Goal: Information Seeking & Learning: Compare options

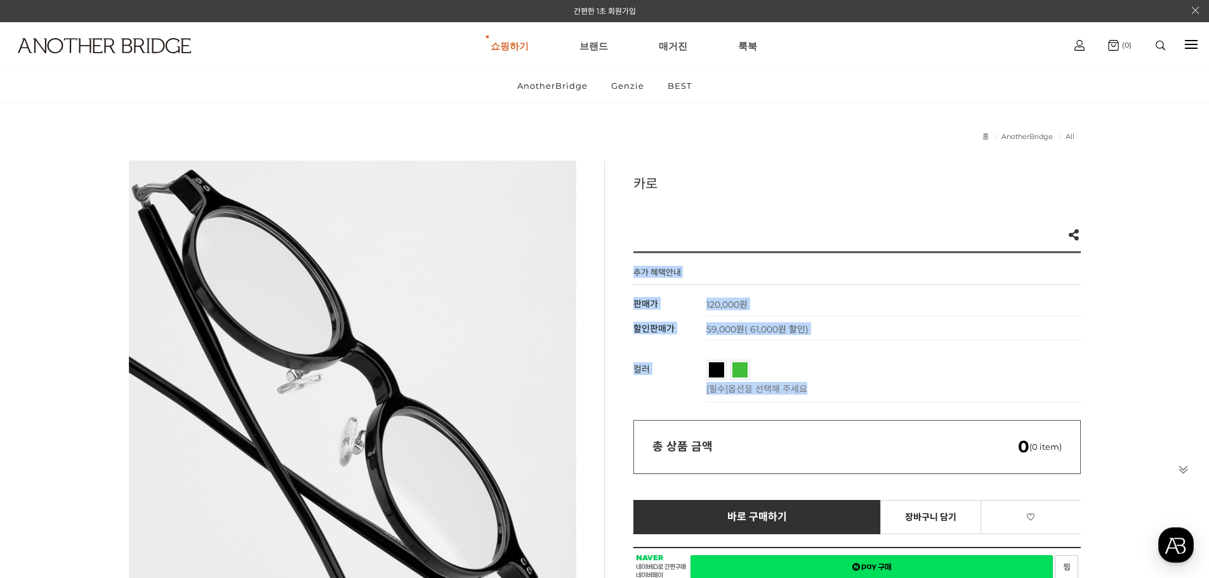
drag, startPoint x: 836, startPoint y: 390, endPoint x: 634, endPoint y: 272, distance: 233.6
click at [634, 272] on div "추가 혜택안내 기본 정보 상품명 카로 판매가 120,000원 할인판매가 59,000원 ( 61,000원 할인) 정기결제 구매방법 정기배송 할인…" at bounding box center [858, 569] width 448 height 636
click at [634, 272] on h4 "추가 혜택안내" at bounding box center [658, 275] width 48 height 18
drag, startPoint x: 634, startPoint y: 272, endPoint x: 846, endPoint y: 393, distance: 244.3
click at [846, 393] on div "추가 혜택안내 기본 정보 상품명 카로 판매가 120,000원 할인판매가 59,000원 ( 61,000원 할인) 정기결제 구매방법 정기배송 할인…" at bounding box center [858, 569] width 448 height 636
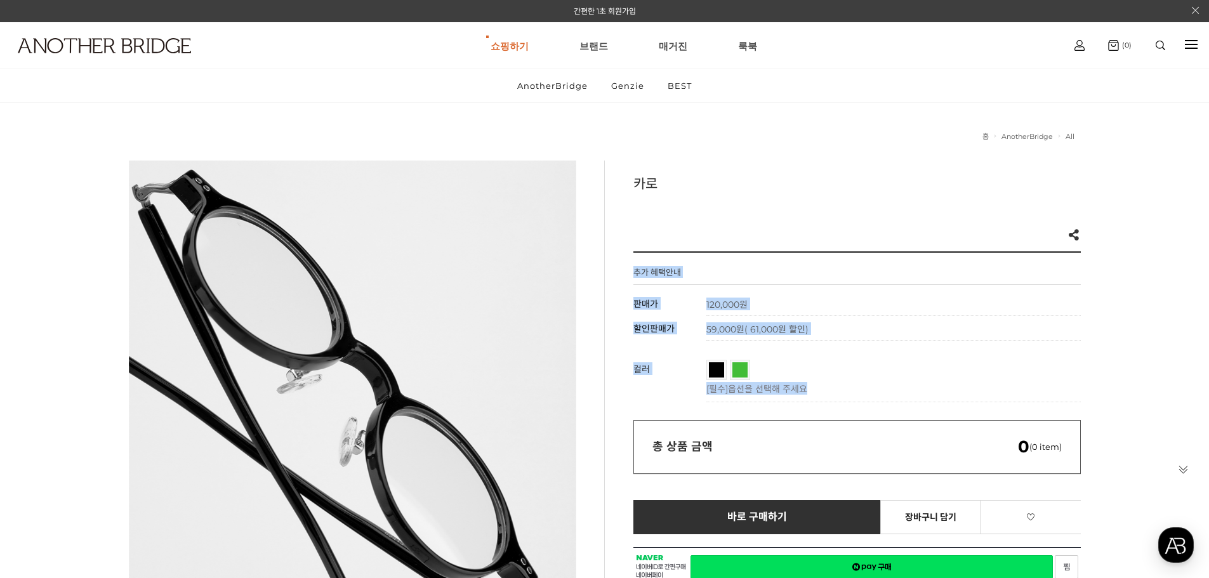
click at [847, 383] on p "[필수] 옵션을 선택해 주세요" at bounding box center [891, 388] width 368 height 13
drag, startPoint x: 858, startPoint y: 395, endPoint x: 791, endPoint y: 313, distance: 106.0
click at [649, 282] on div "추가 혜택안내 기본 정보 상품명 카로 판매가 120,000원 할인판매가 59,000원 ( 61,000원 할인) 정기결제 구매방법 정기배송 할인…" at bounding box center [858, 569] width 448 height 636
click at [792, 313] on td "120,000원" at bounding box center [894, 303] width 375 height 25
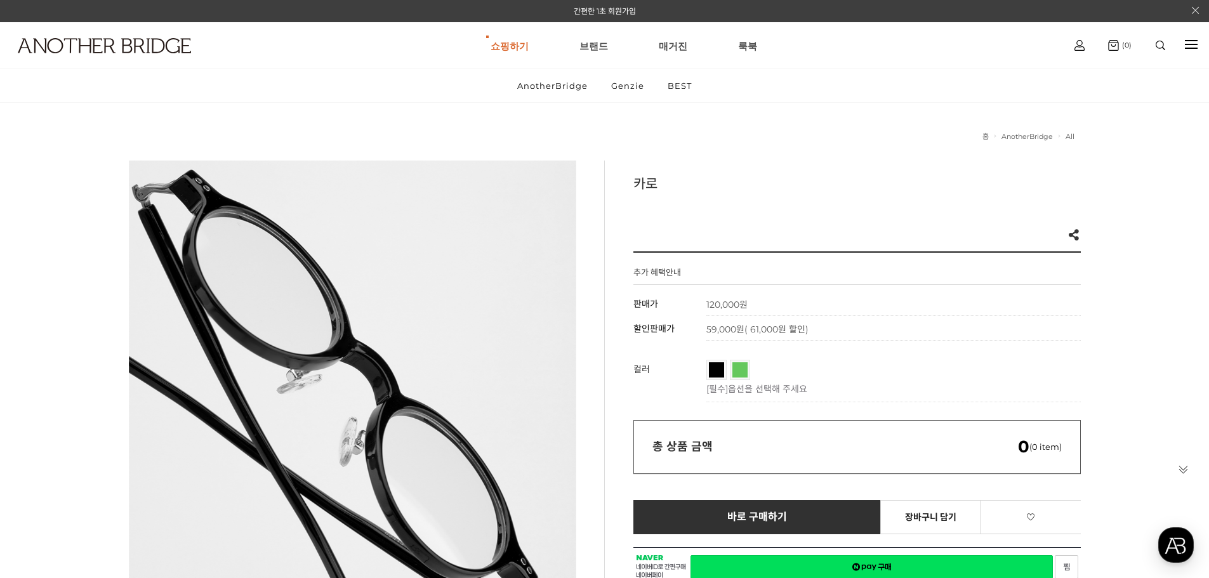
drag, startPoint x: 714, startPoint y: 367, endPoint x: 733, endPoint y: 371, distance: 18.8
click at [716, 368] on span "블랙" at bounding box center [728, 367] width 39 height 8
click at [738, 371] on link "투명그린" at bounding box center [740, 370] width 15 height 15
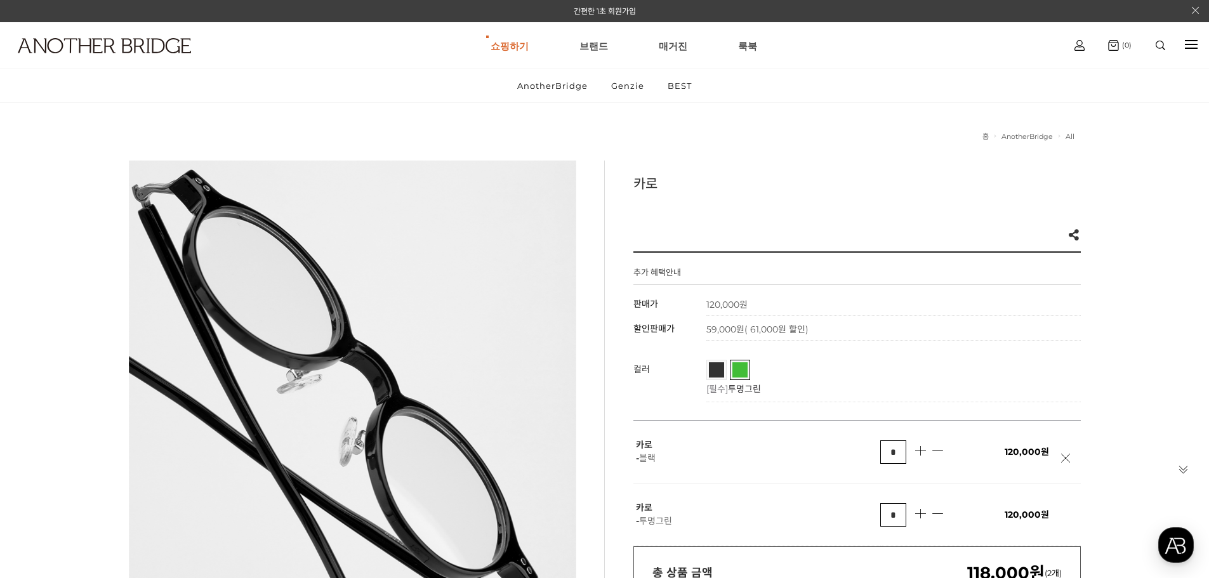
click at [716, 363] on span "블랙" at bounding box center [728, 367] width 39 height 8
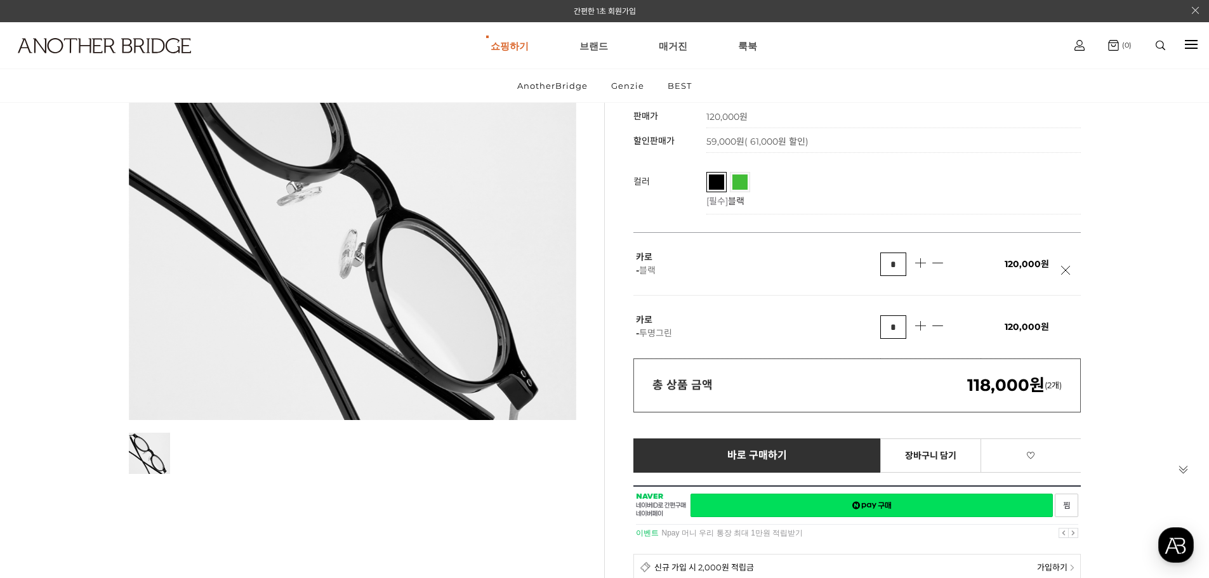
scroll to position [190, 0]
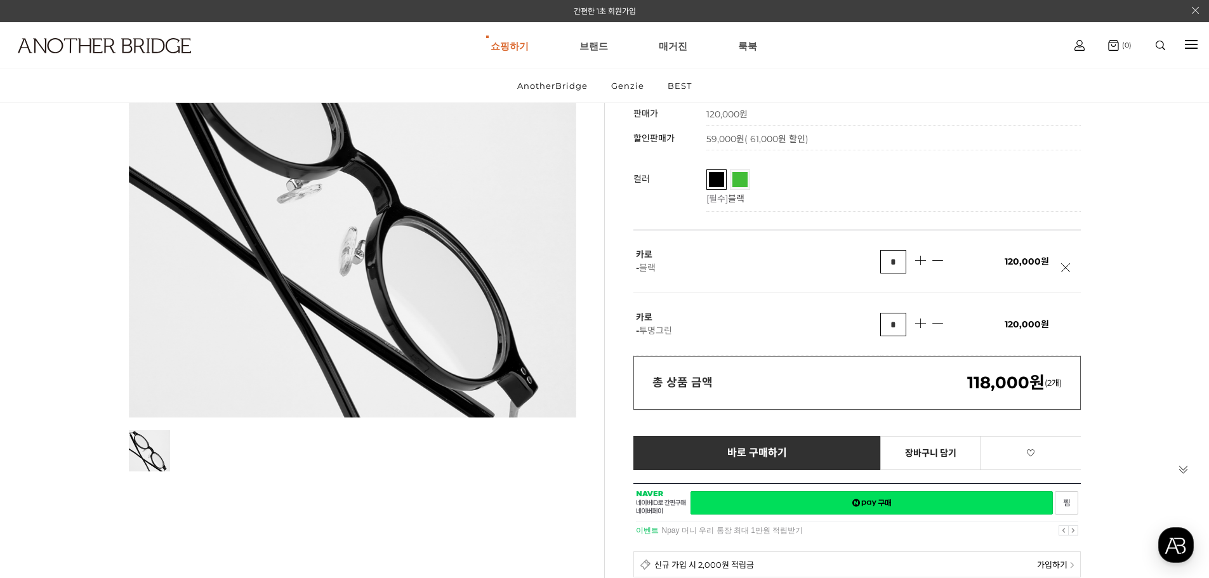
drag, startPoint x: 895, startPoint y: 193, endPoint x: 862, endPoint y: 185, distance: 33.9
drag, startPoint x: 862, startPoint y: 185, endPoint x: 856, endPoint y: 196, distance: 12.2
click at [862, 185] on ul "블랙 투명그린" at bounding box center [891, 181] width 368 height 22
drag, startPoint x: 846, startPoint y: 201, endPoint x: 638, endPoint y: 121, distance: 222.7
click at [636, 120] on div "추가 혜택안내 기본 정보 상품명 카로 판매가 120,000원 할인판매가 59,000원 ( 61,000원 할인) 정기결제 구매방법 정기배송 할인…" at bounding box center [858, 442] width 448 height 762
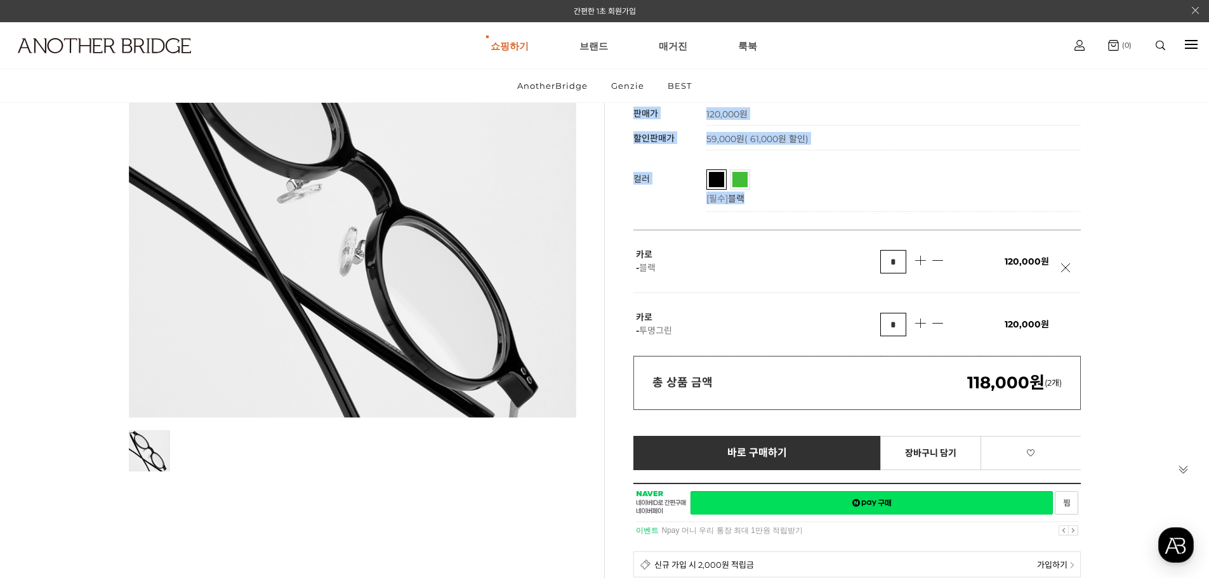
click at [638, 121] on th "판매가" at bounding box center [670, 113] width 73 height 25
click at [638, 112] on span "판매가" at bounding box center [646, 113] width 25 height 11
drag, startPoint x: 635, startPoint y: 112, endPoint x: 793, endPoint y: 203, distance: 182.0
click at [793, 203] on div "추가 혜택안내 기본 정보 상품명 카로 판매가 120,000원 할인판매가 59,000원 ( 61,000원 할인) 정기결제 구매방법 정기배송 할인…" at bounding box center [858, 442] width 448 height 762
click at [876, 195] on p "[필수] 블랙" at bounding box center [891, 198] width 368 height 13
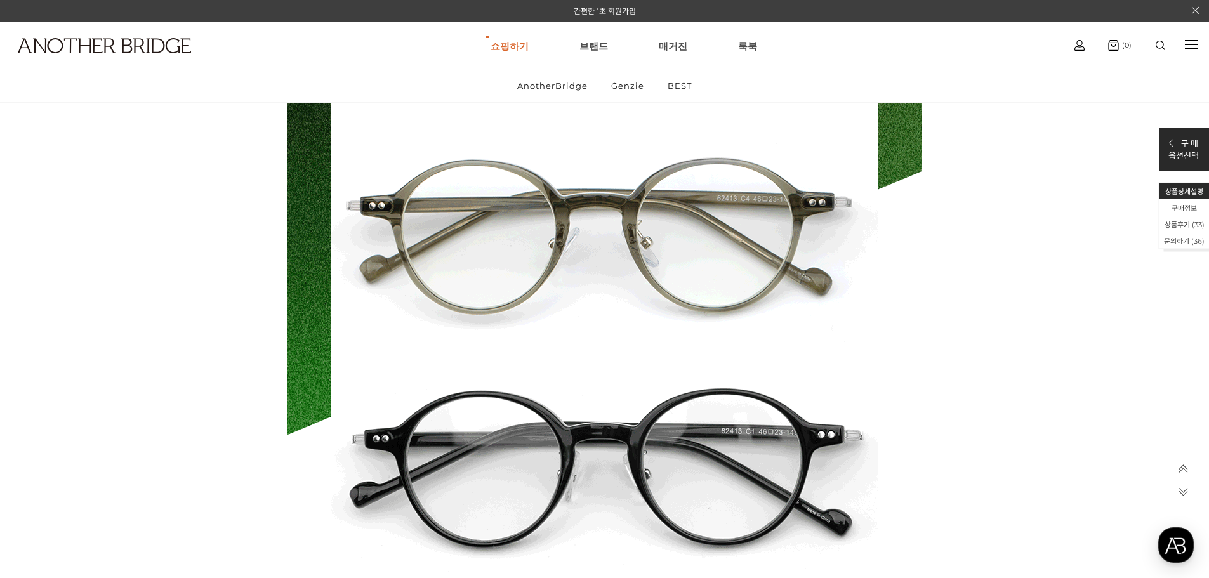
scroll to position [9650, 0]
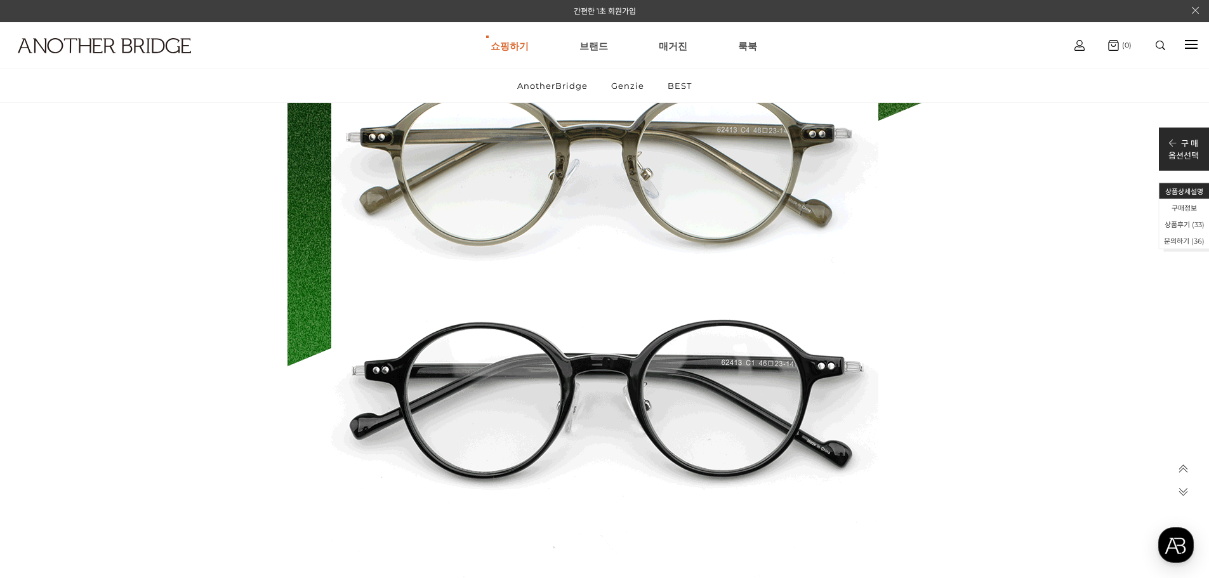
click at [585, 360] on img at bounding box center [605, 155] width 635 height 1462
drag, startPoint x: 585, startPoint y: 361, endPoint x: 566, endPoint y: 363, distance: 19.2
click at [566, 363] on img at bounding box center [605, 155] width 635 height 1462
click at [565, 363] on img at bounding box center [605, 155] width 635 height 1462
drag, startPoint x: 565, startPoint y: 363, endPoint x: 546, endPoint y: 364, distance: 19.1
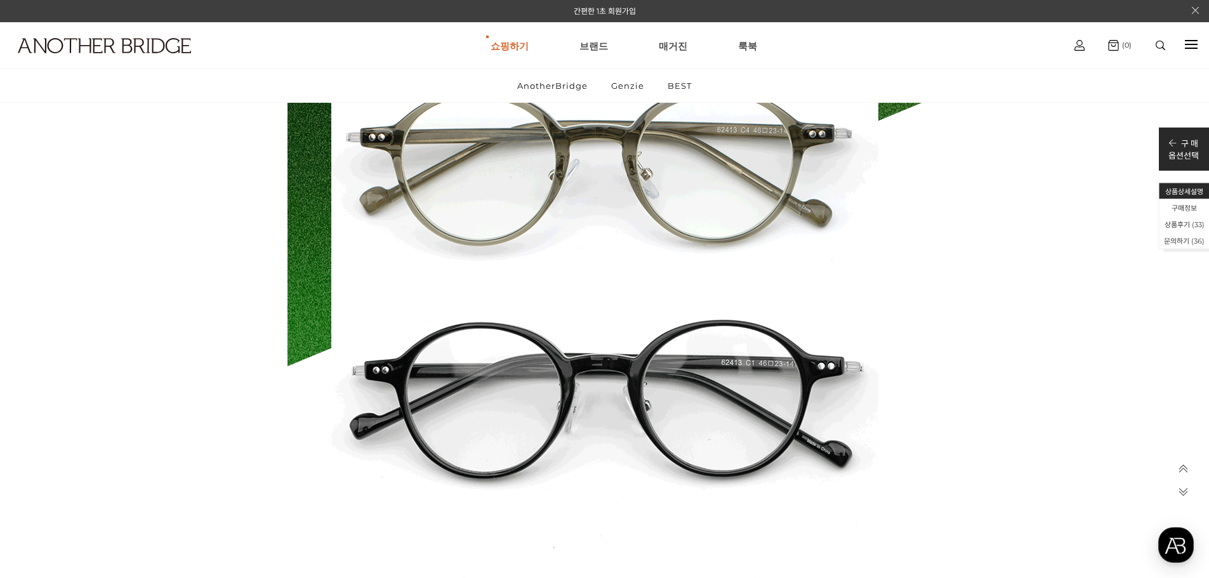
click at [546, 364] on img at bounding box center [605, 155] width 635 height 1462
drag, startPoint x: 546, startPoint y: 364, endPoint x: 987, endPoint y: 356, distance: 440.7
click at [989, 351] on p at bounding box center [605, 155] width 952 height 1462
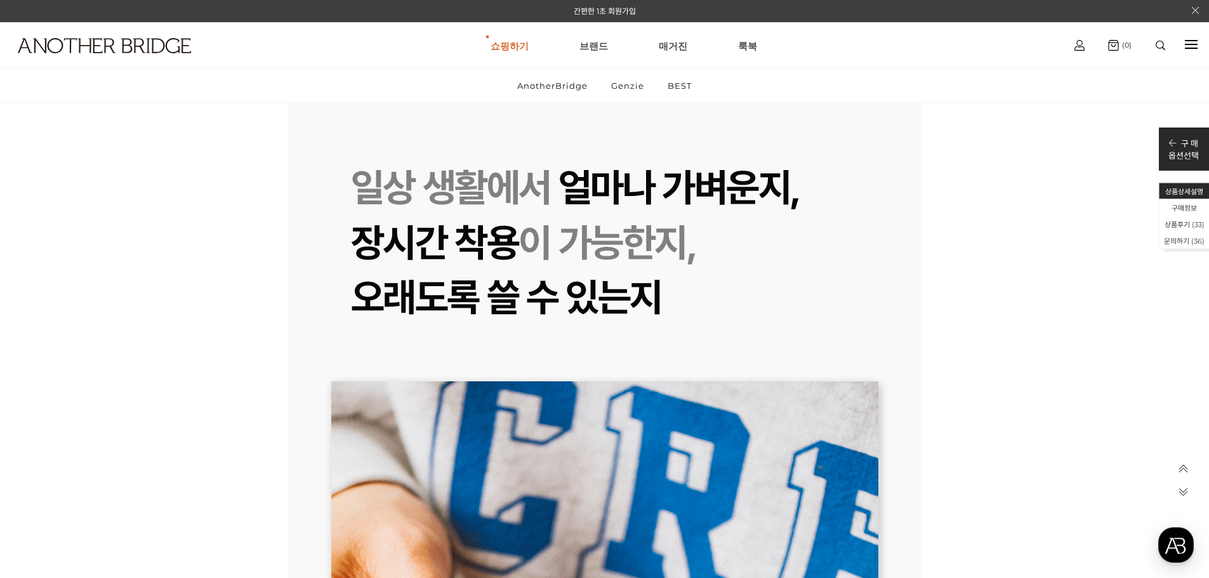
scroll to position [13840, 0]
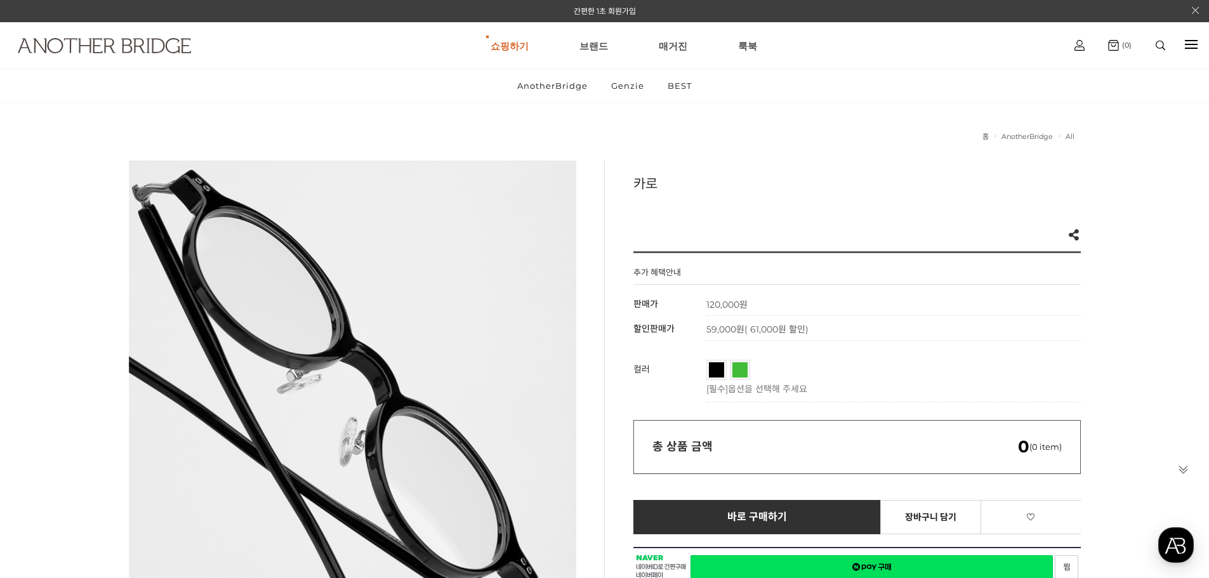
click at [131, 43] on img at bounding box center [104, 45] width 173 height 15
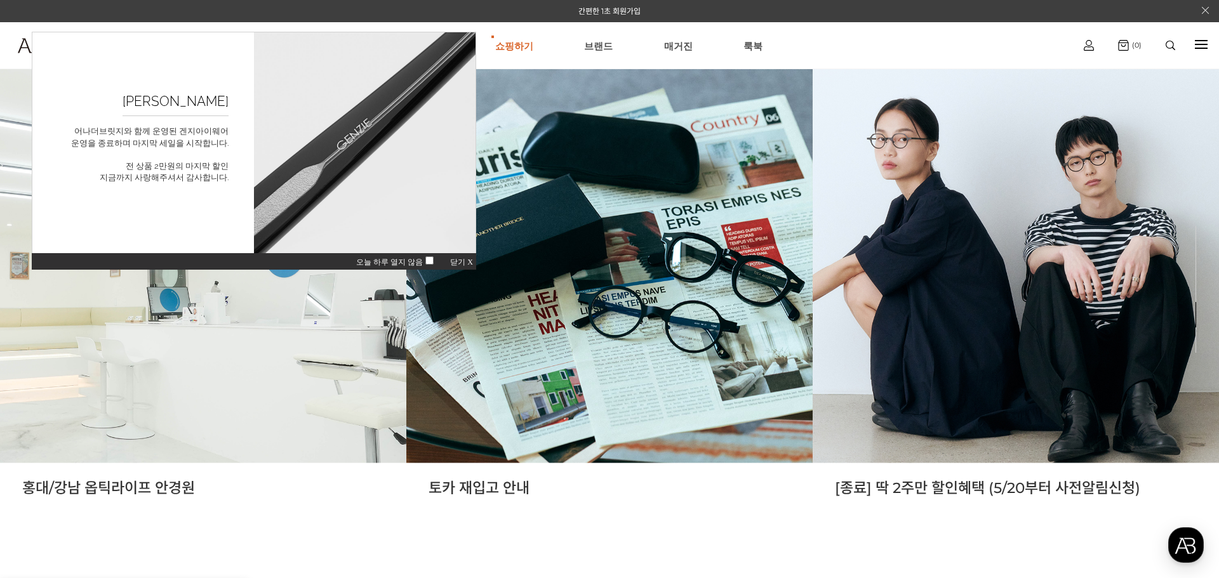
click at [465, 267] on div "오늘 하루 열지 않음 닫기 X" at bounding box center [254, 261] width 444 height 17
click at [465, 264] on span "닫기 X" at bounding box center [461, 262] width 23 height 9
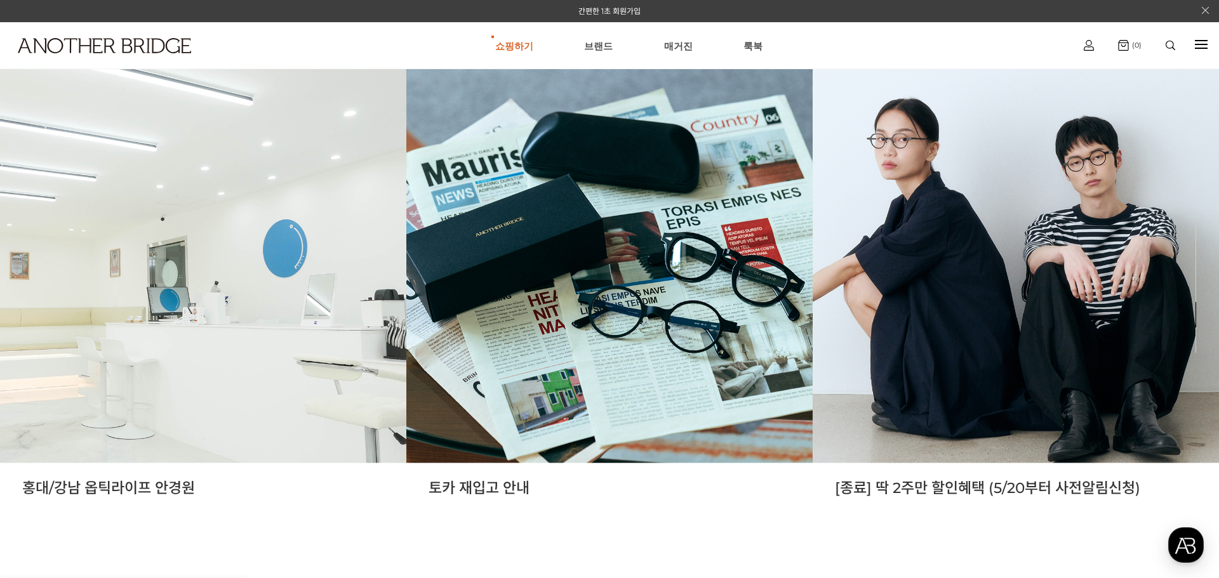
drag, startPoint x: 241, startPoint y: 543, endPoint x: 260, endPoint y: 548, distance: 19.6
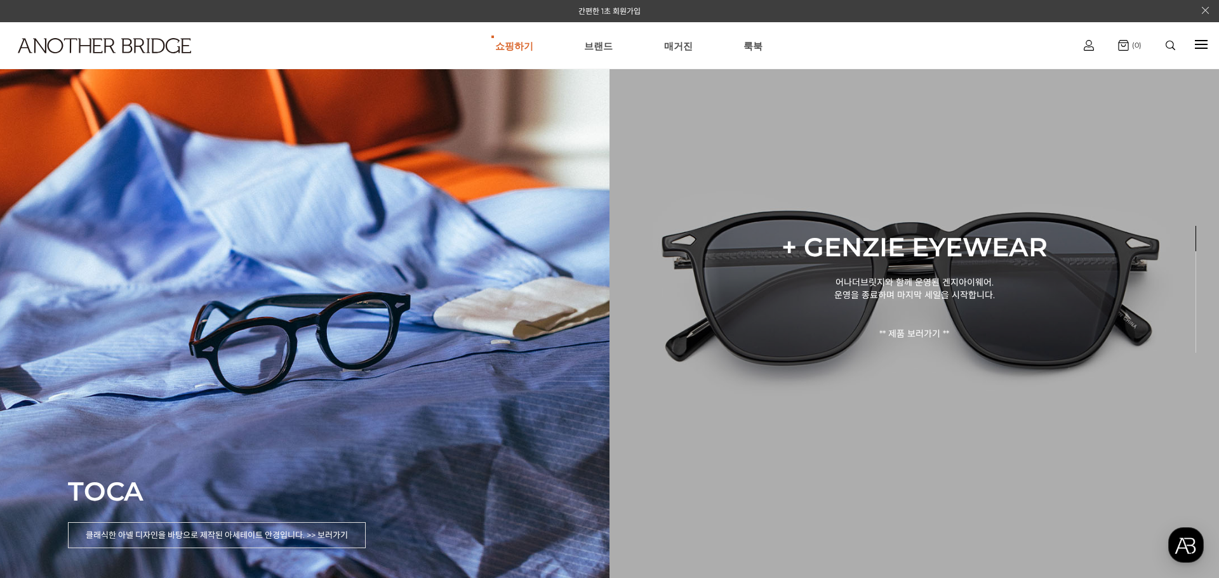
click at [904, 246] on p "+ GENZIE EYEWEAR" at bounding box center [913, 246] width 347 height 32
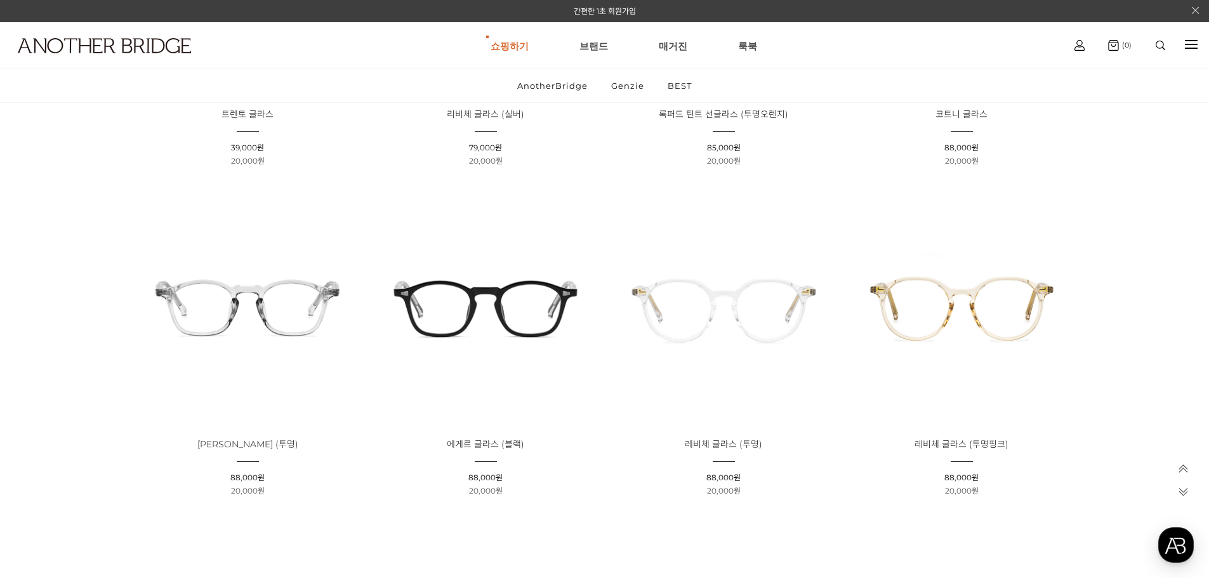
scroll to position [1397, 0]
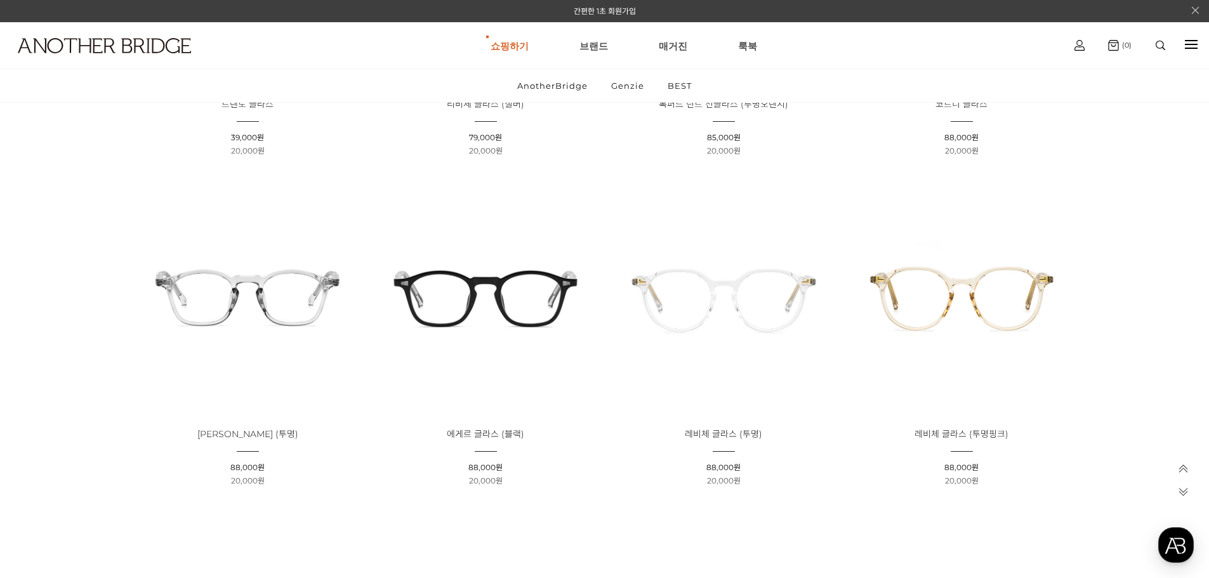
click at [489, 291] on img at bounding box center [485, 296] width 229 height 229
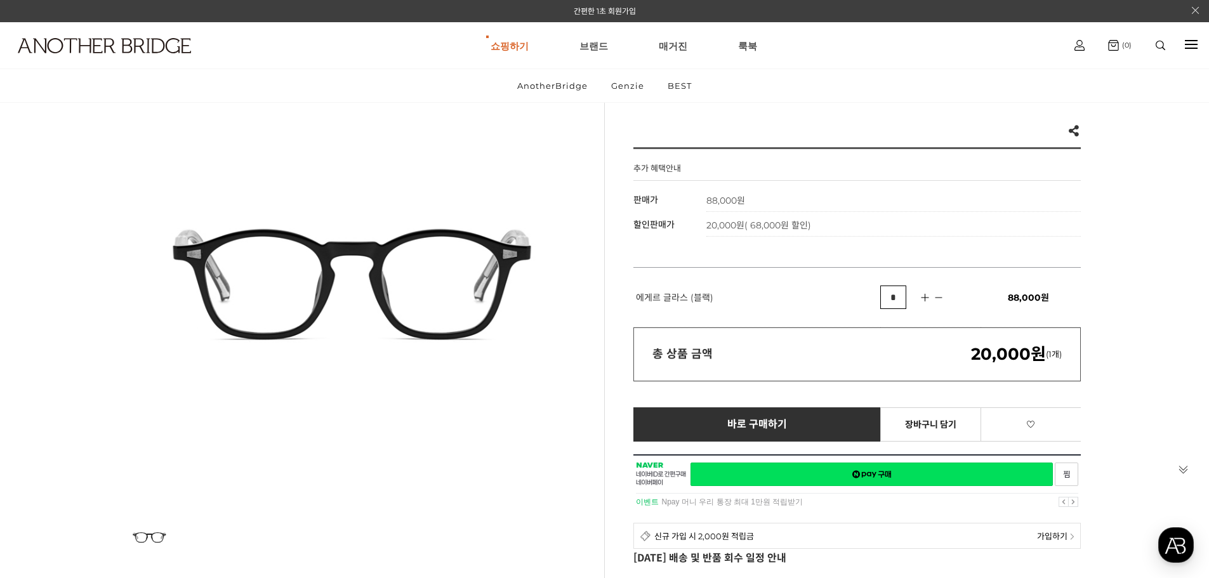
scroll to position [127, 0]
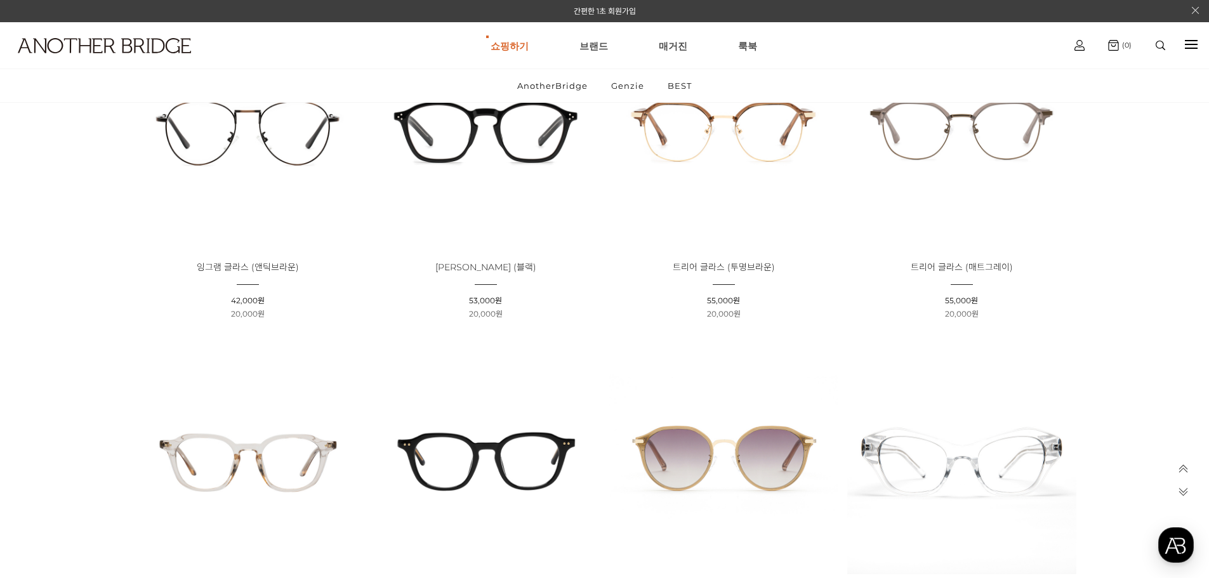
scroll to position [2998, 0]
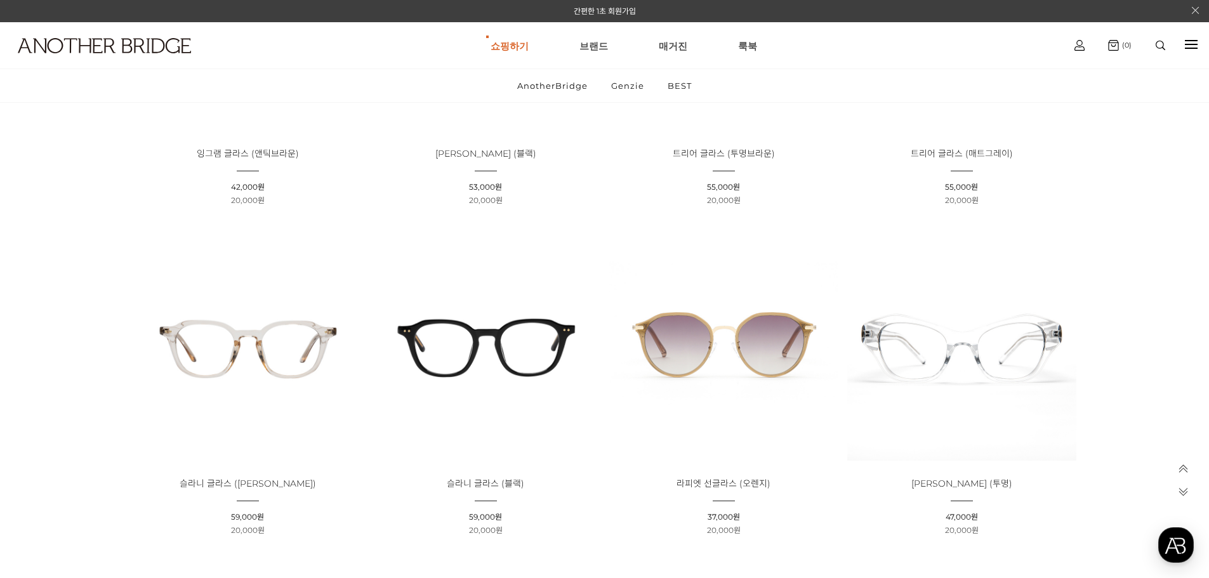
click at [502, 363] on img at bounding box center [485, 346] width 229 height 229
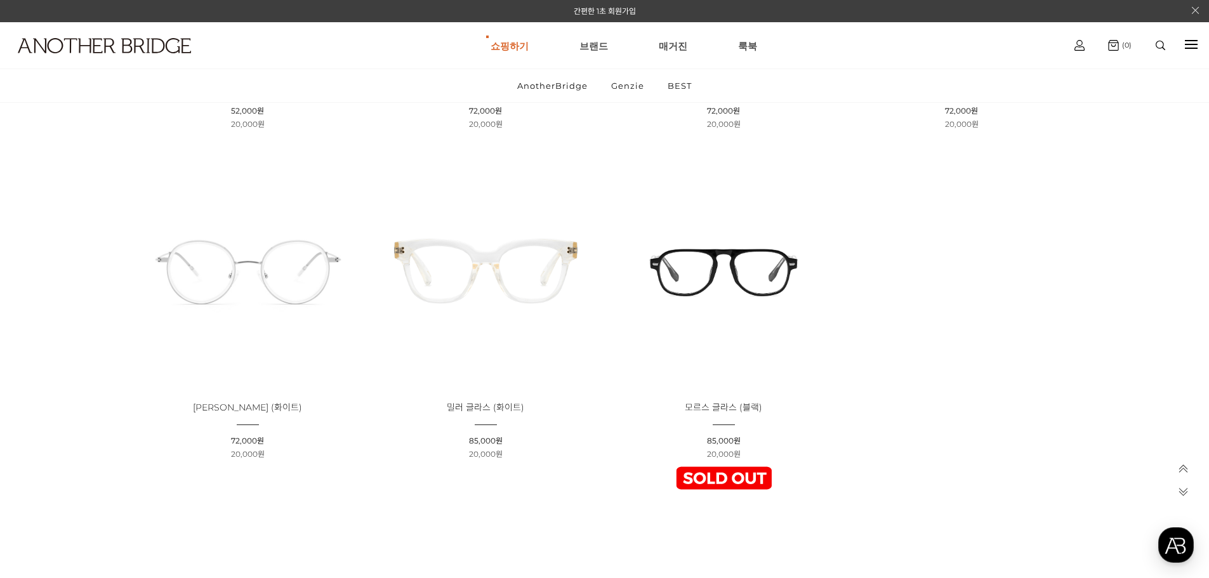
scroll to position [4649, 0]
